Goal: Transaction & Acquisition: Purchase product/service

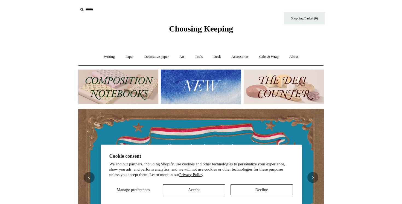
click at [130, 96] on img at bounding box center [118, 86] width 80 height 34
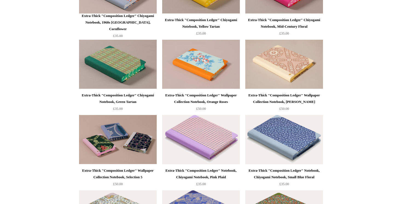
scroll to position [496, 0]
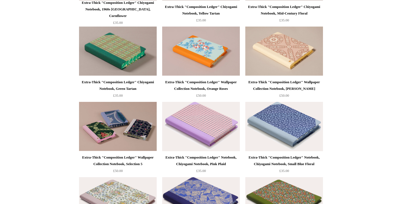
click at [291, 156] on div "Extra-Thick "Composition Ledger" Notebook, Chiyogami Notebook, Small Blue Floral" at bounding box center [284, 160] width 75 height 13
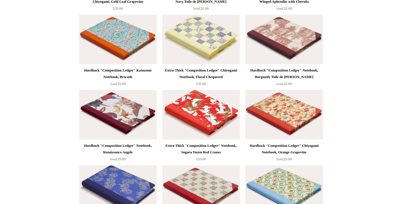
scroll to position [836, 0]
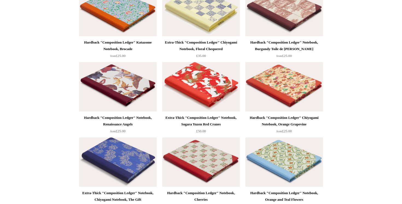
click at [203, 102] on img at bounding box center [201, 86] width 78 height 49
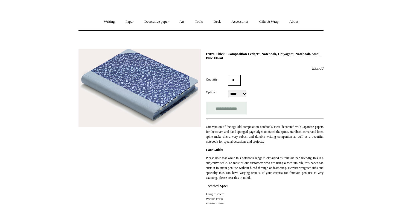
scroll to position [34, 0]
click at [235, 97] on select "***** *****" at bounding box center [237, 94] width 19 height 8
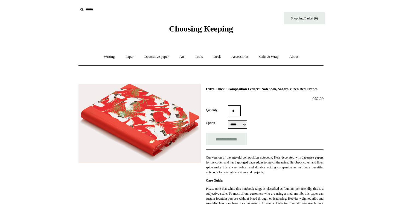
select select "*****"
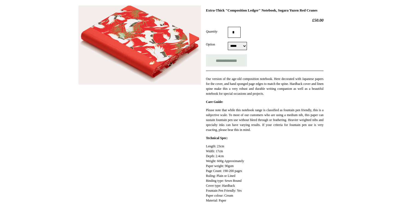
scroll to position [79, 0]
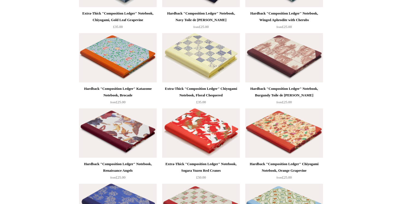
scroll to position [780, 0]
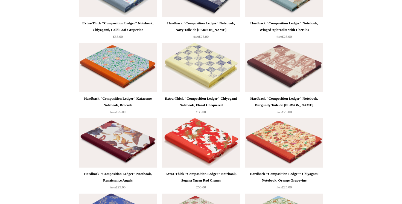
click at [190, 129] on img at bounding box center [201, 142] width 78 height 49
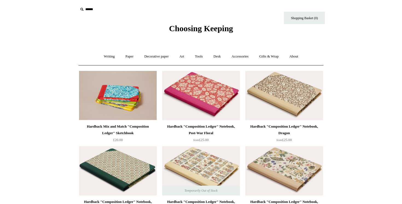
scroll to position [0, 0]
click at [90, 8] on input "text" at bounding box center [111, 10] width 67 height 10
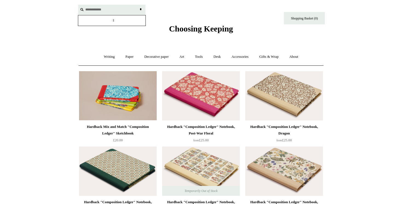
type input "**********"
click at [138, 5] on input "*" at bounding box center [140, 10] width 5 height 10
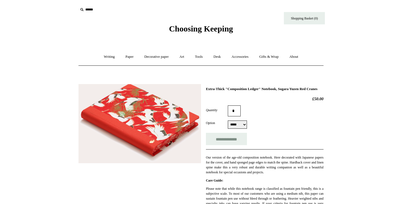
select select "*****"
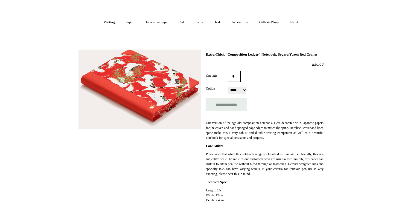
scroll to position [34, 0]
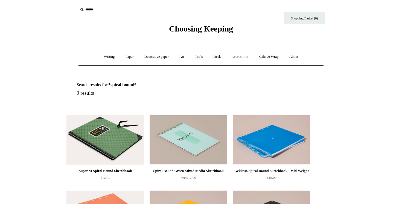
click at [243, 58] on link "Accessories +" at bounding box center [240, 56] width 27 height 14
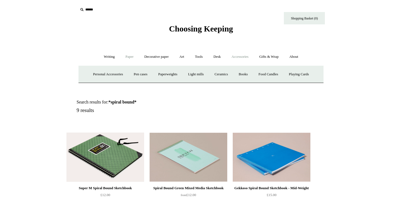
click at [133, 56] on link "Paper +" at bounding box center [130, 56] width 18 height 14
click at [159, 76] on link "📆 Dated Diaries 📆" at bounding box center [158, 74] width 40 height 14
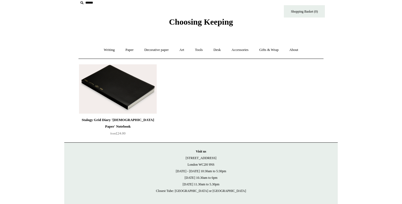
scroll to position [7, 0]
click at [132, 52] on link "Paper +" at bounding box center [130, 49] width 18 height 14
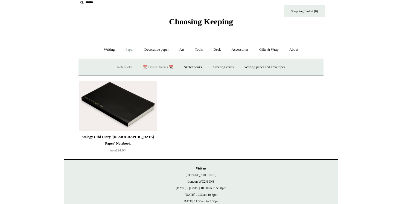
click at [116, 67] on link "Notebooks +" at bounding box center [124, 67] width 25 height 14
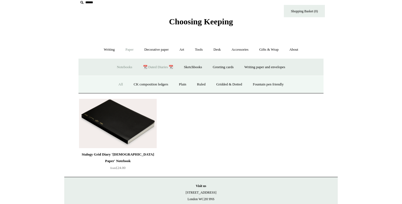
click at [116, 88] on link "All" at bounding box center [120, 84] width 14 height 14
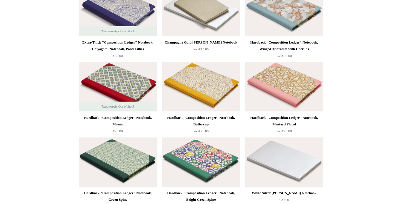
scroll to position [3807, 0]
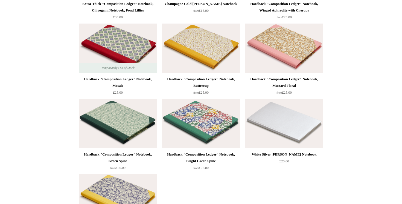
click at [302, 62] on img at bounding box center [284, 48] width 78 height 49
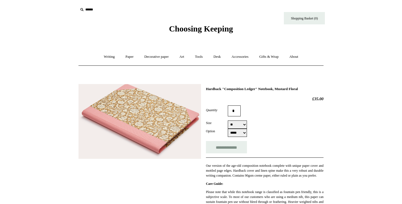
select select "**"
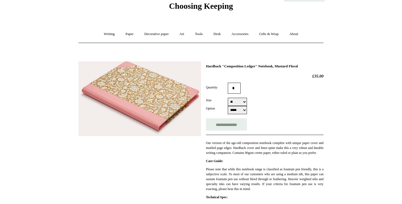
scroll to position [17, 0]
